Goal: Information Seeking & Learning: Learn about a topic

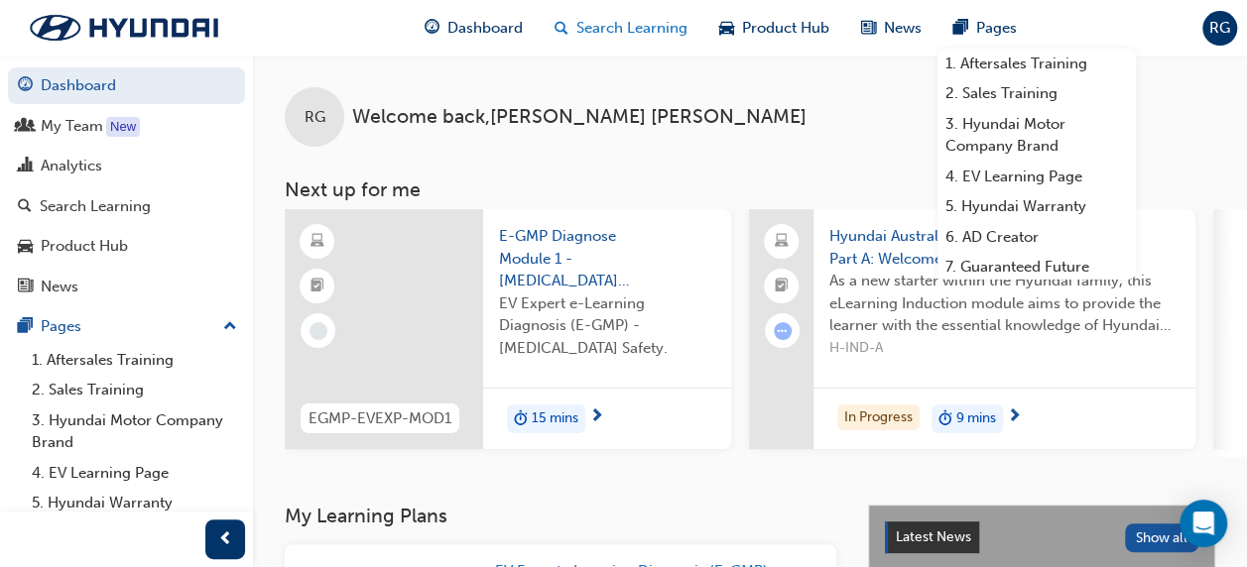
click at [630, 17] on span "Search Learning" at bounding box center [631, 28] width 111 height 23
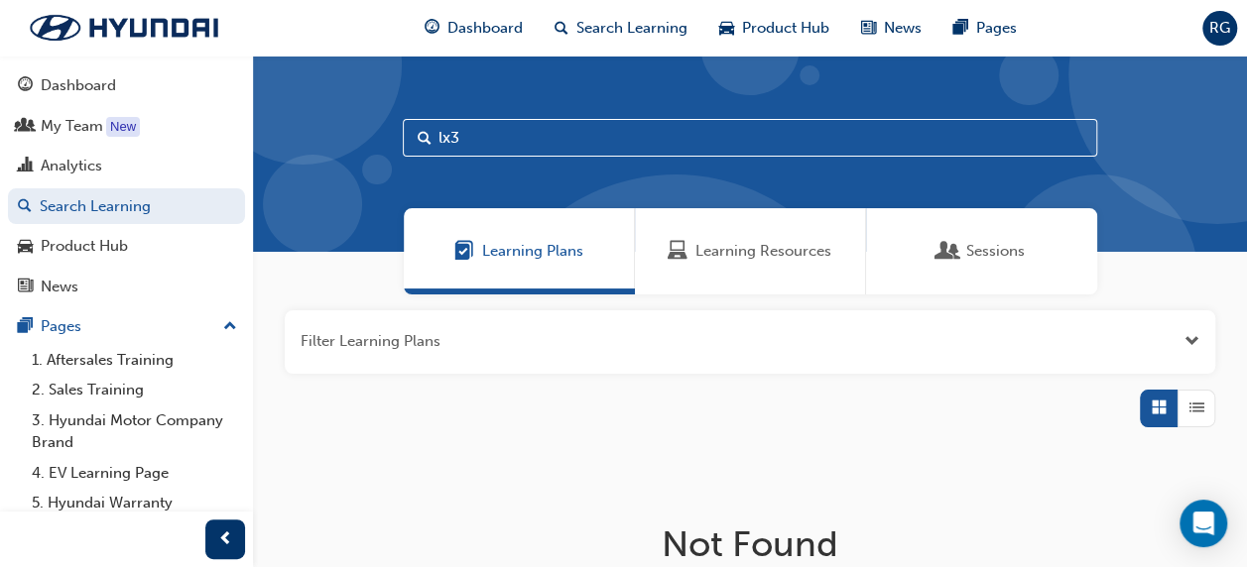
click at [915, 251] on div "Sessions" at bounding box center [981, 251] width 231 height 86
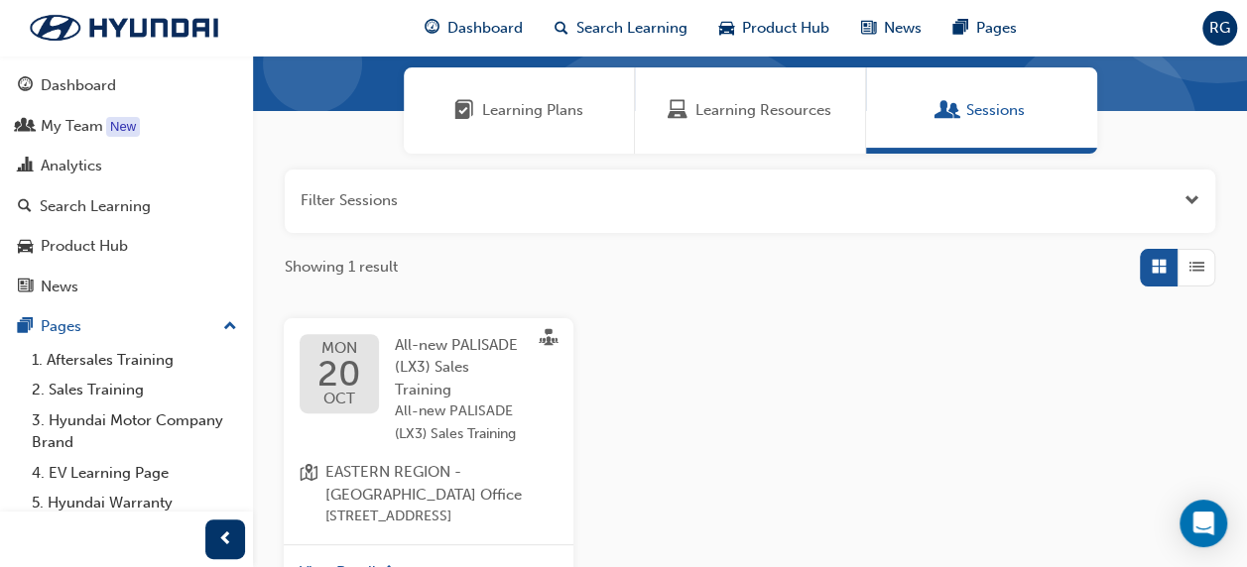
scroll to position [141, 0]
click at [454, 336] on span "All-new PALISADE (LX3) Sales Training" at bounding box center [456, 367] width 123 height 62
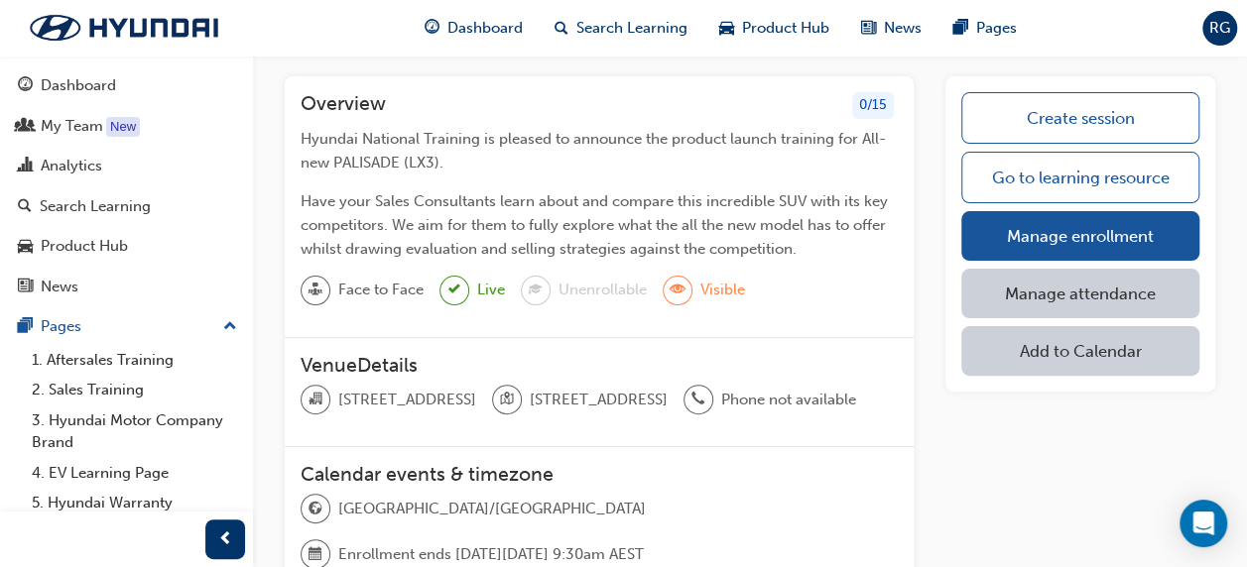
scroll to position [91, 0]
